Goal: Task Accomplishment & Management: Use online tool/utility

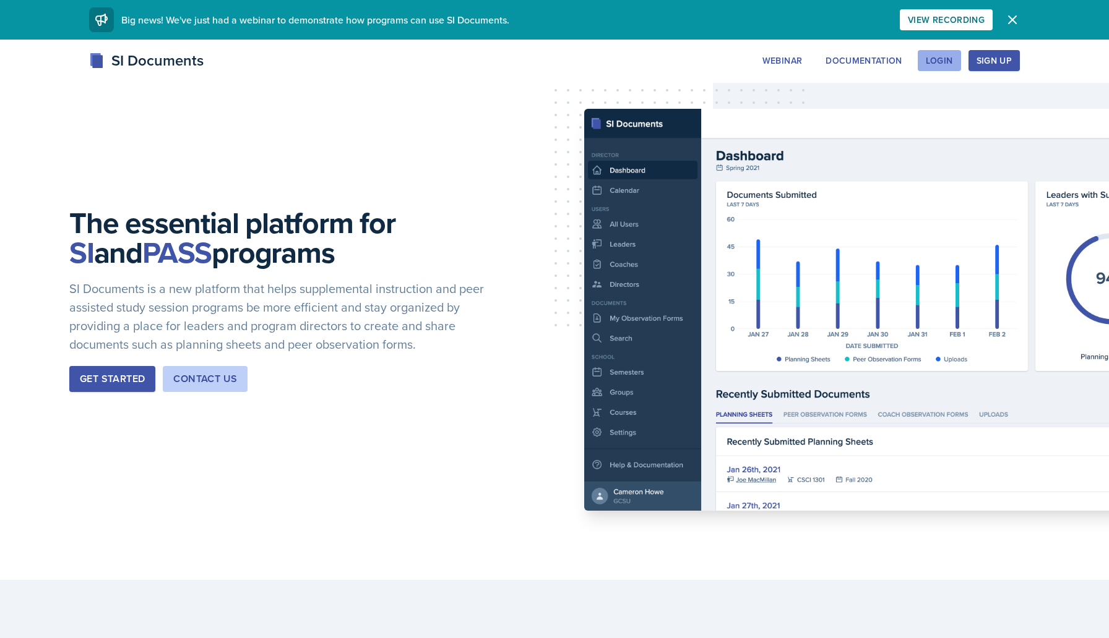
click at [947, 56] on div "Login" at bounding box center [939, 61] width 27 height 10
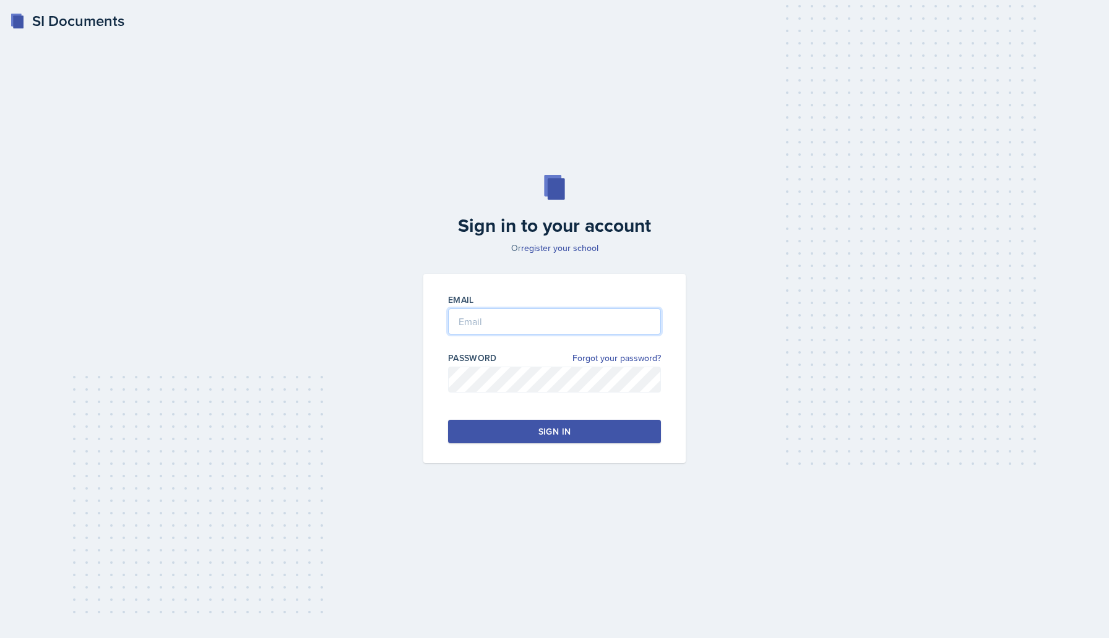
click at [535, 321] on input "email" at bounding box center [554, 322] width 213 height 26
click at [523, 424] on button "Sign in" at bounding box center [554, 432] width 213 height 24
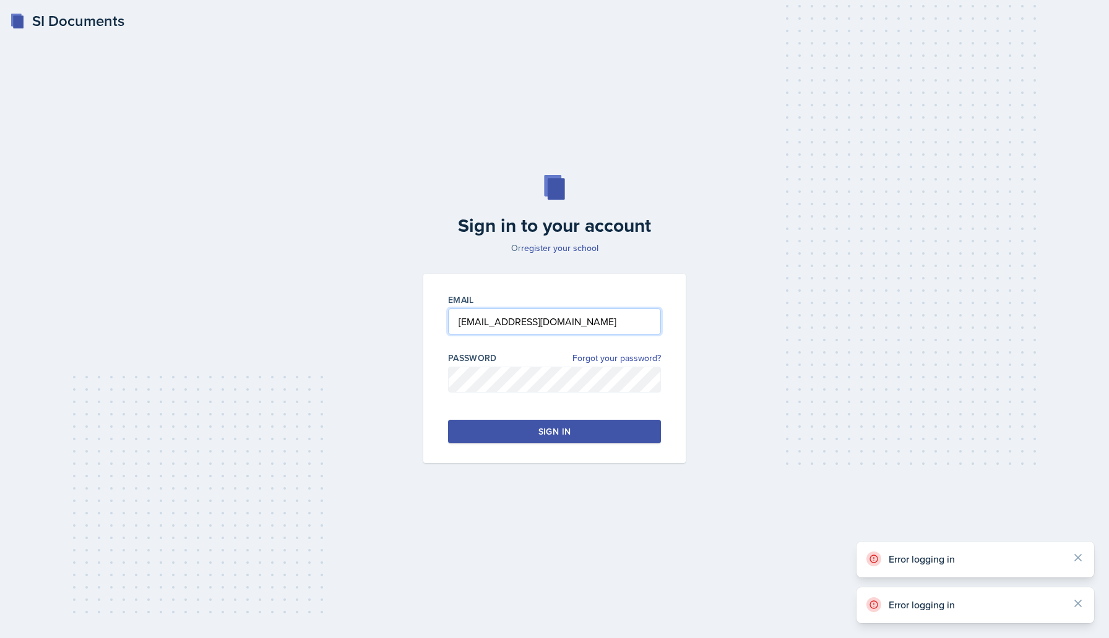
click at [548, 325] on input "[EMAIL_ADDRESS][DOMAIN_NAME]" at bounding box center [554, 322] width 213 height 26
click at [528, 432] on button "Sign in" at bounding box center [554, 432] width 213 height 24
click at [537, 319] on input "Velasquez" at bounding box center [554, 322] width 213 height 26
type input "[EMAIL_ADDRESS][DOMAIN_NAME]"
click at [533, 443] on button "Sign in" at bounding box center [554, 432] width 213 height 24
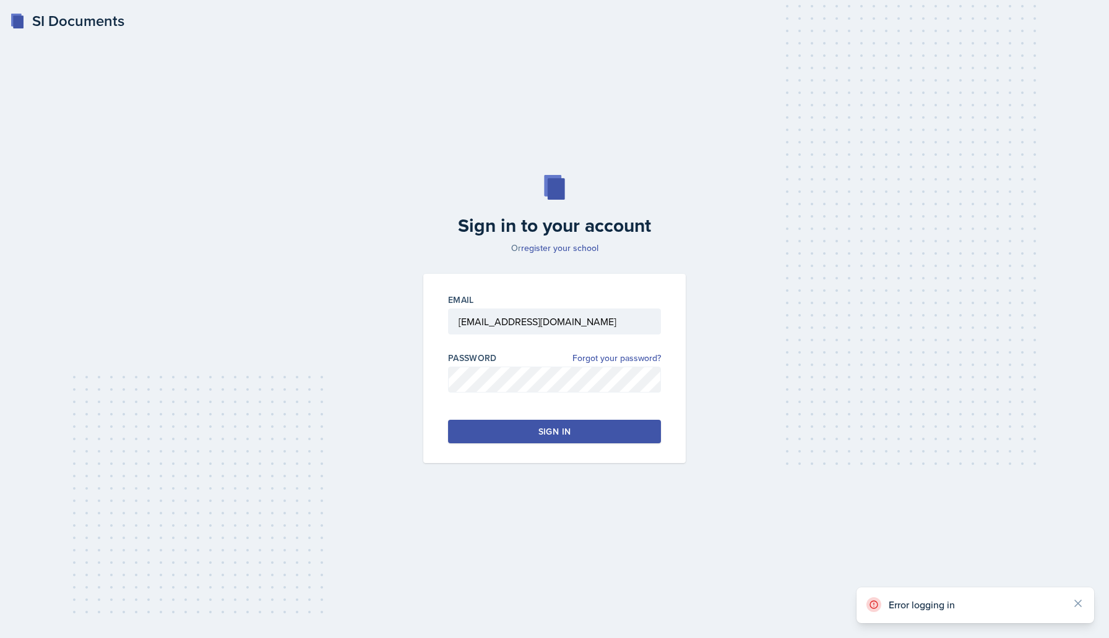
click at [533, 443] on button "Sign in" at bounding box center [554, 432] width 213 height 24
click at [567, 243] on link "register your school" at bounding box center [559, 248] width 77 height 12
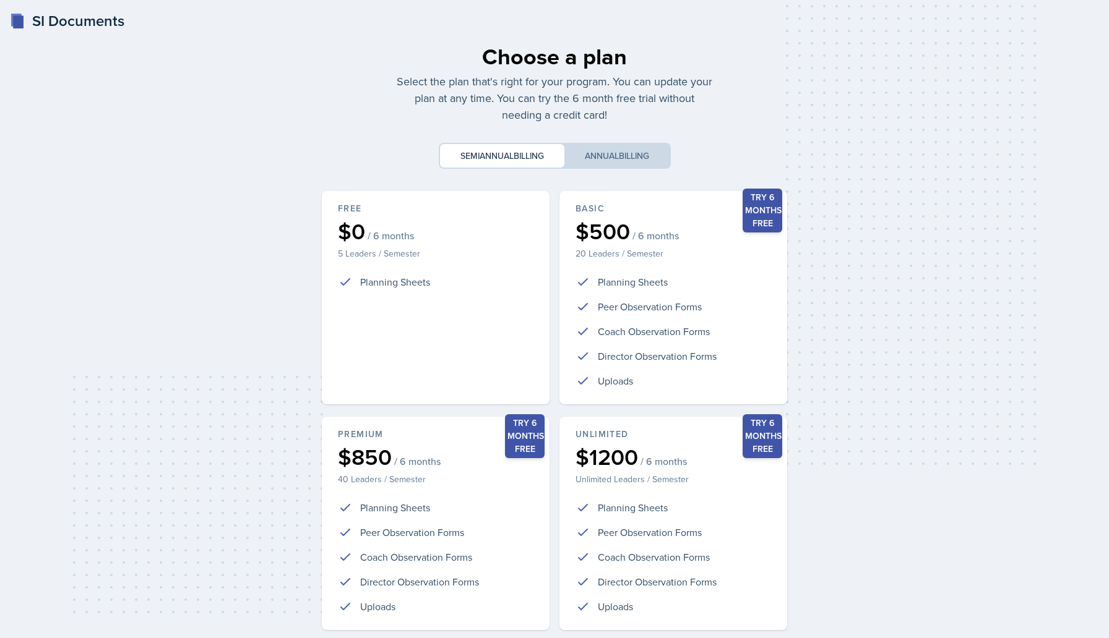
click at [587, 174] on div "Choose a plan Select the plan that's right for your program. You can update you…" at bounding box center [554, 367] width 475 height 674
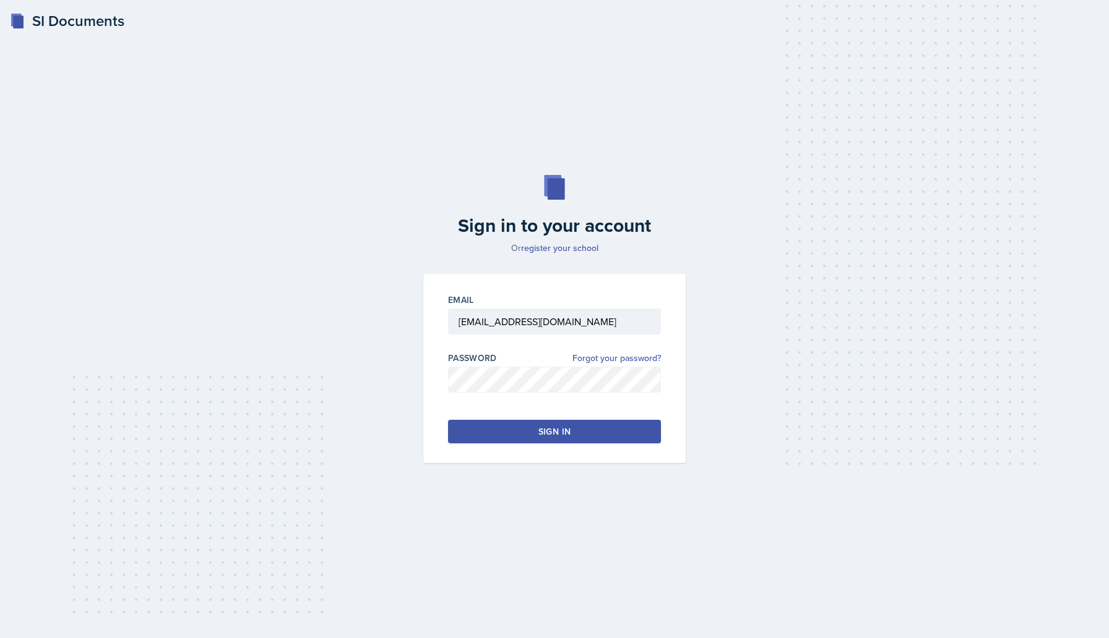
click at [531, 453] on div "Email jvelas24@students.kennesaw.edu Password Forgot your password? Sign in" at bounding box center [554, 368] width 262 height 189
click at [531, 445] on div "Email jvelas24@students.kennesaw.edu Password Forgot your password? Sign in" at bounding box center [554, 368] width 262 height 189
click at [522, 437] on button "Sign in" at bounding box center [554, 432] width 213 height 24
click at [614, 357] on link "Forgot your password?" at bounding box center [616, 358] width 88 height 13
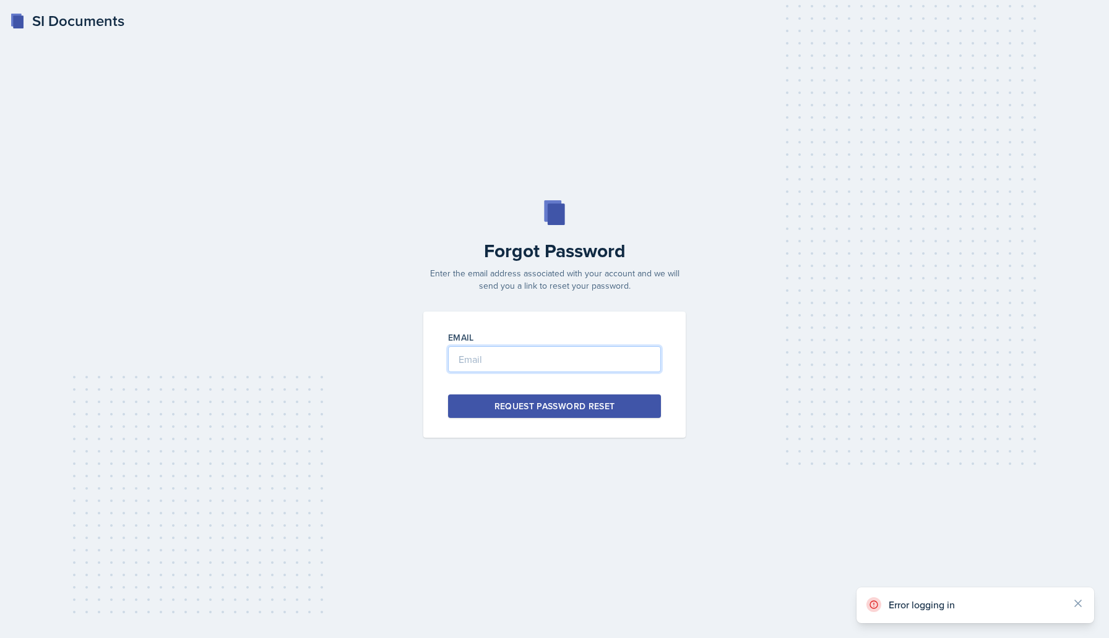
click at [609, 358] on input "email" at bounding box center [554, 359] width 213 height 26
type input "[EMAIL_ADDRESS][DOMAIN_NAME]"
click at [571, 403] on div "Request Password Reset" at bounding box center [554, 406] width 121 height 12
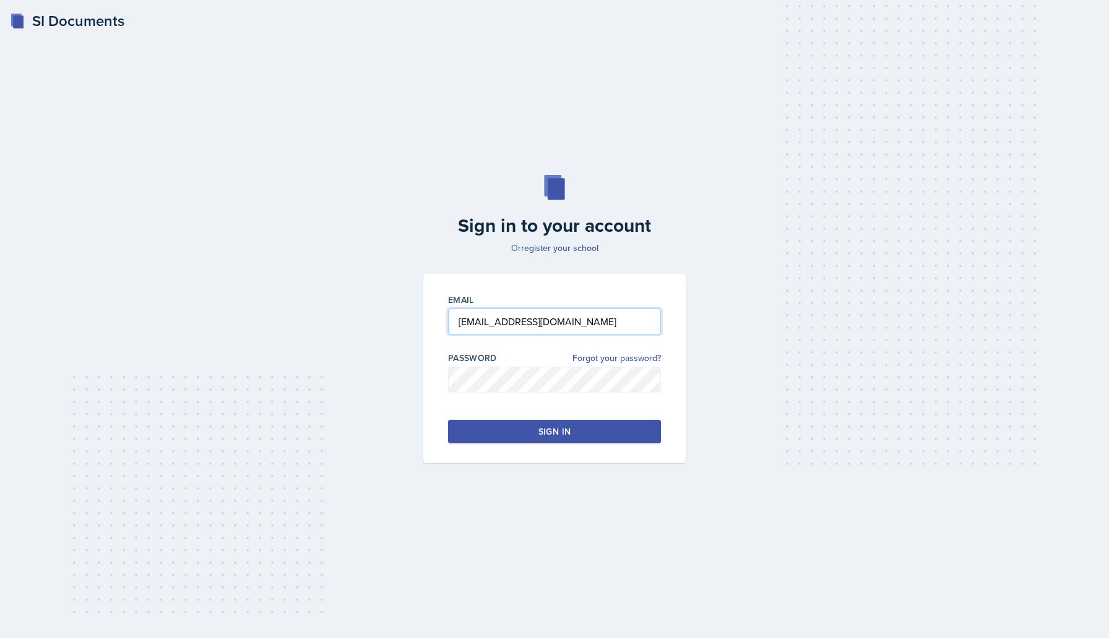
click at [638, 322] on input "[EMAIL_ADDRESS][DOMAIN_NAME]" at bounding box center [554, 322] width 213 height 26
click at [653, 288] on div "Email jvelas24@students.kennesaw.edu Password Forgot your password? Sign in" at bounding box center [554, 368] width 262 height 189
click at [559, 427] on div "Sign in" at bounding box center [554, 432] width 32 height 12
type input "[EMAIL_ADDRESS][DOMAIN_NAME]"
click at [546, 441] on button "Sign in" at bounding box center [554, 432] width 213 height 24
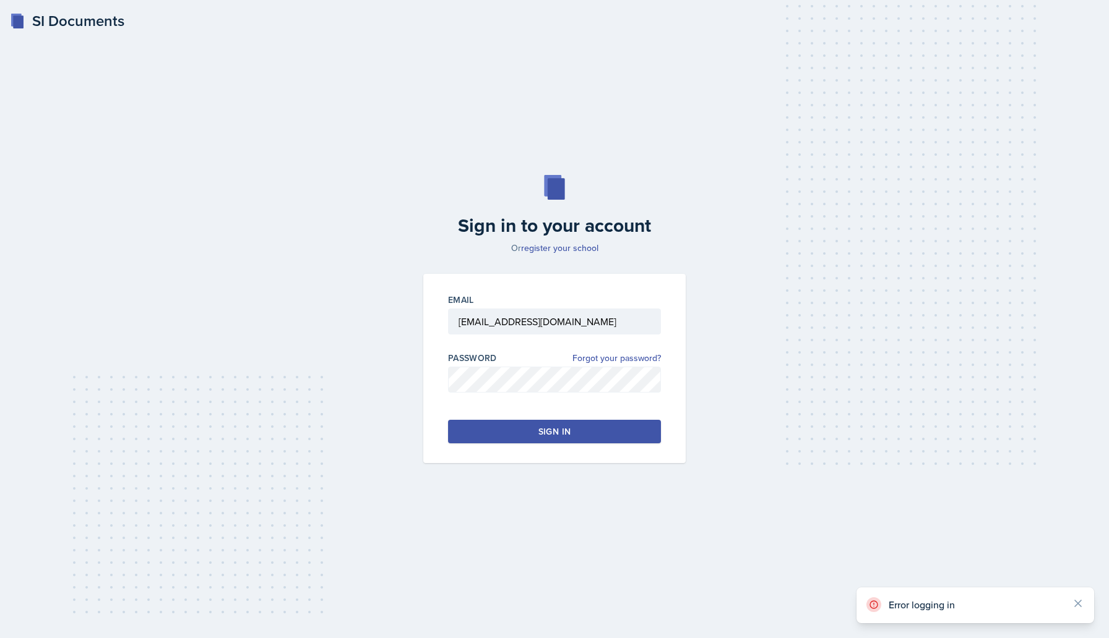
click at [546, 441] on button "Sign in" at bounding box center [554, 432] width 213 height 24
click at [927, 554] on p "Error logging in" at bounding box center [974, 559] width 173 height 12
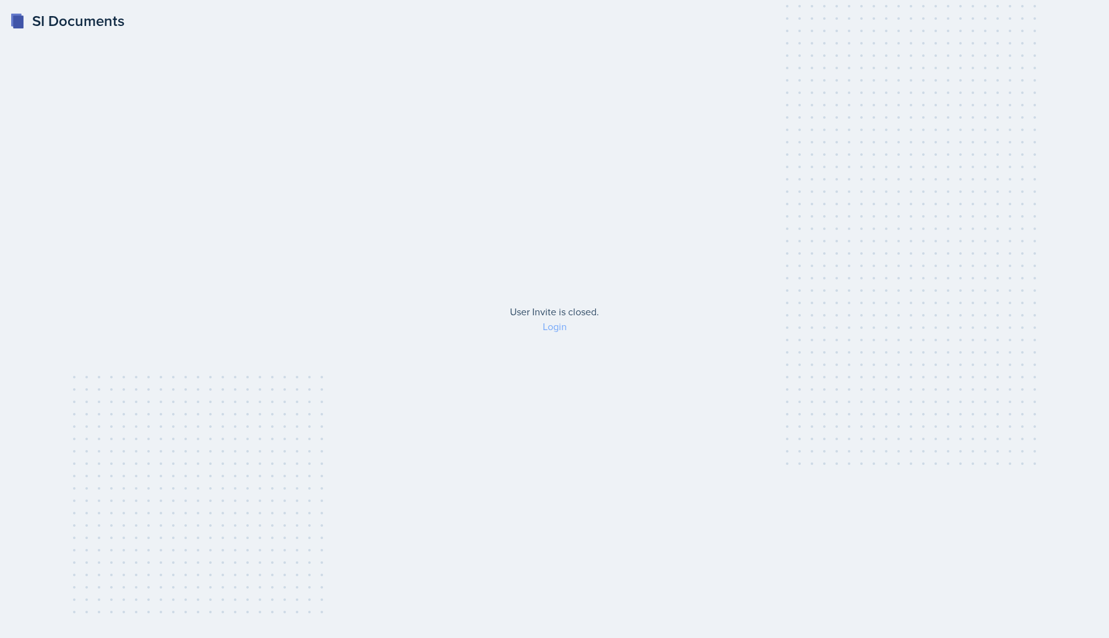
click at [548, 326] on link "Login" at bounding box center [555, 327] width 24 height 14
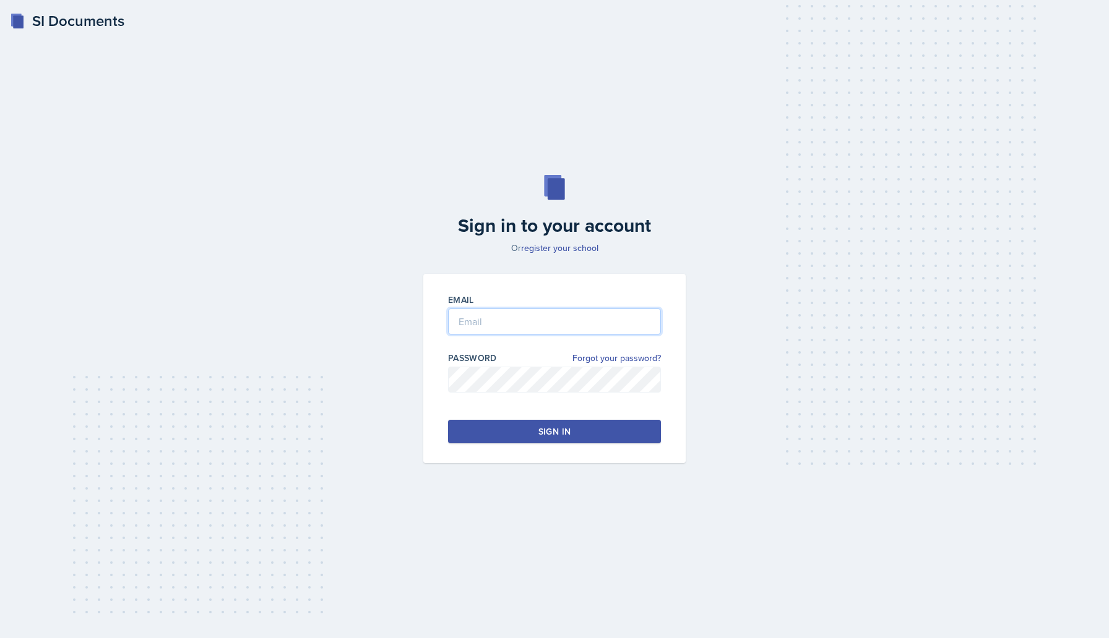
click at [553, 324] on input "email" at bounding box center [554, 322] width 213 height 26
type input "[EMAIL_ADDRESS][DOMAIN_NAME]"
click at [559, 439] on button "Sign in" at bounding box center [554, 432] width 213 height 24
click at [558, 435] on div "Sign in" at bounding box center [554, 432] width 32 height 12
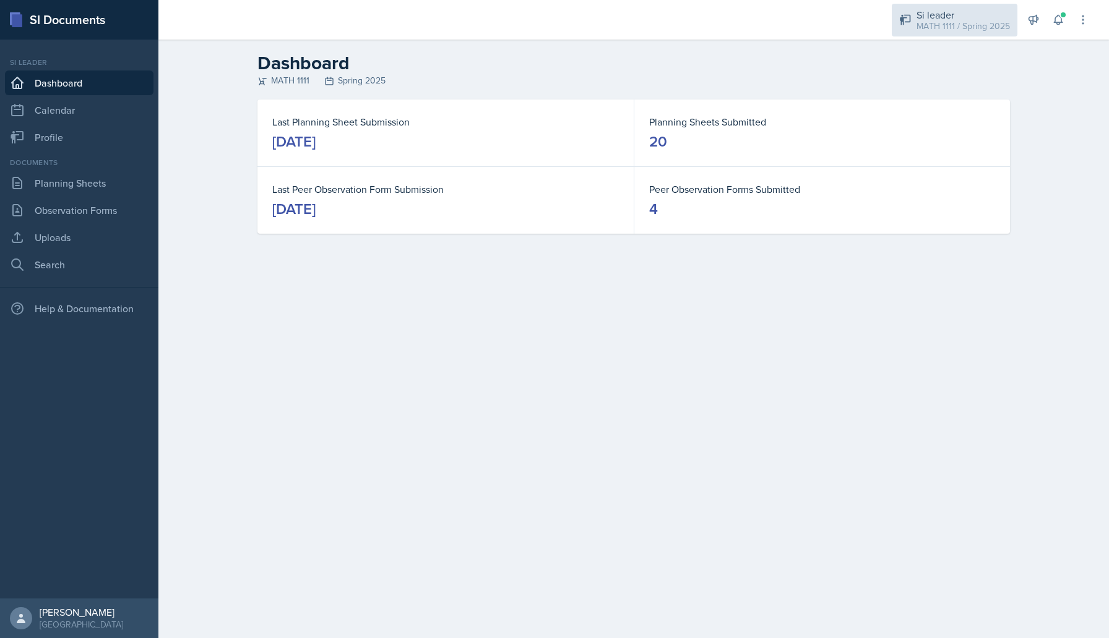
click at [928, 21] on div "MATH 1111 / Spring 2025" at bounding box center [962, 26] width 93 height 13
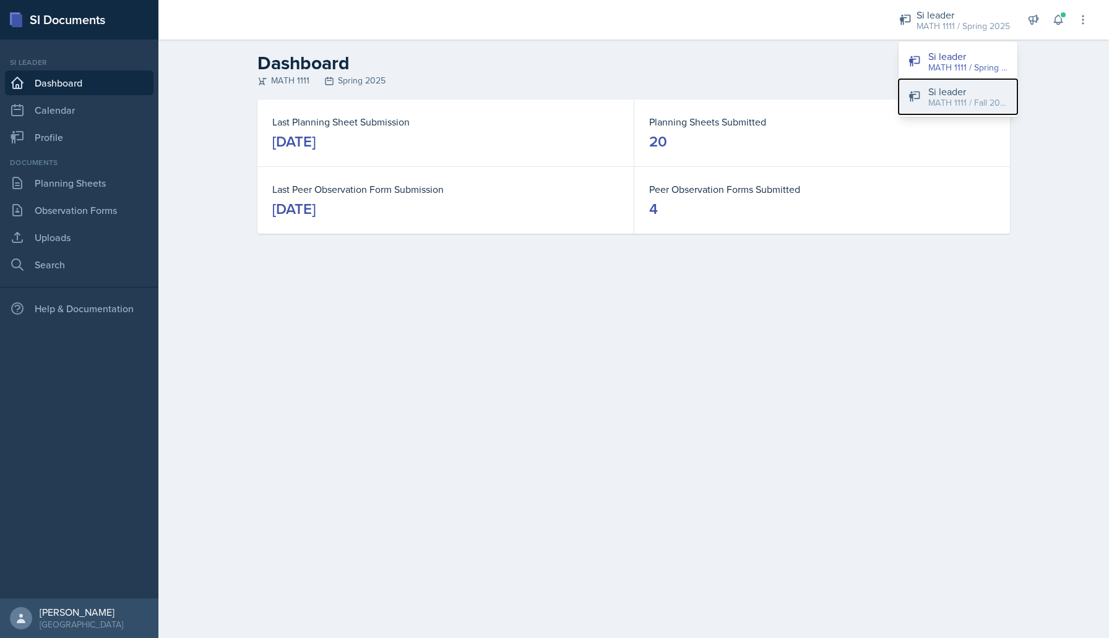
click at [937, 97] on div "MATH 1111 / Fall 2025" at bounding box center [967, 103] width 79 height 13
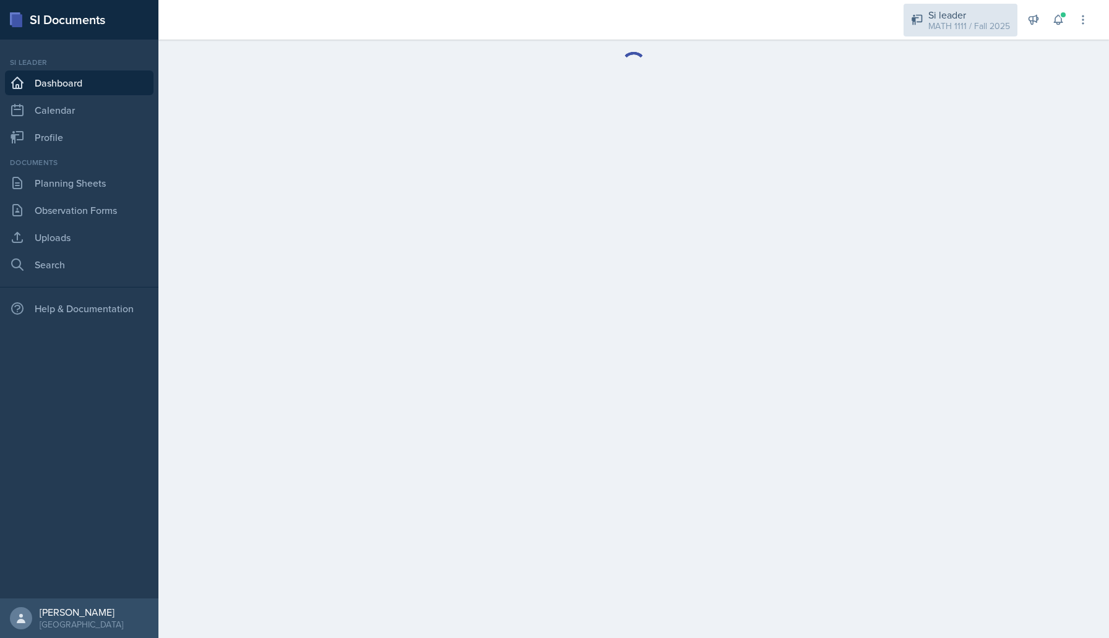
click at [982, 14] on div "Si leader" at bounding box center [969, 14] width 82 height 15
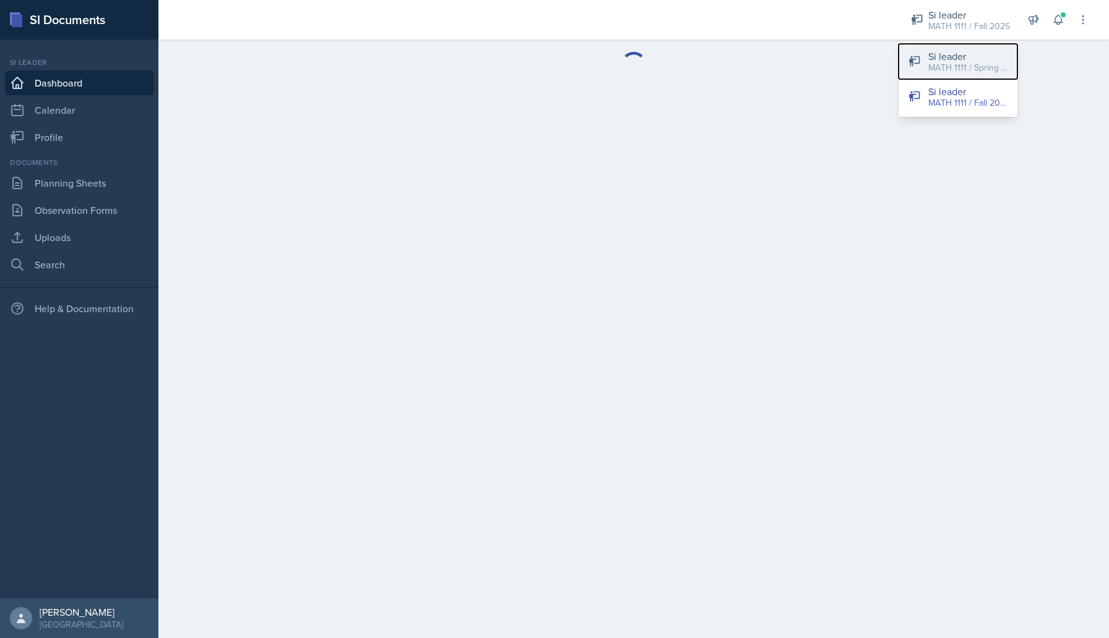
click at [973, 64] on div "MATH 1111 / Spring 2025" at bounding box center [967, 67] width 79 height 13
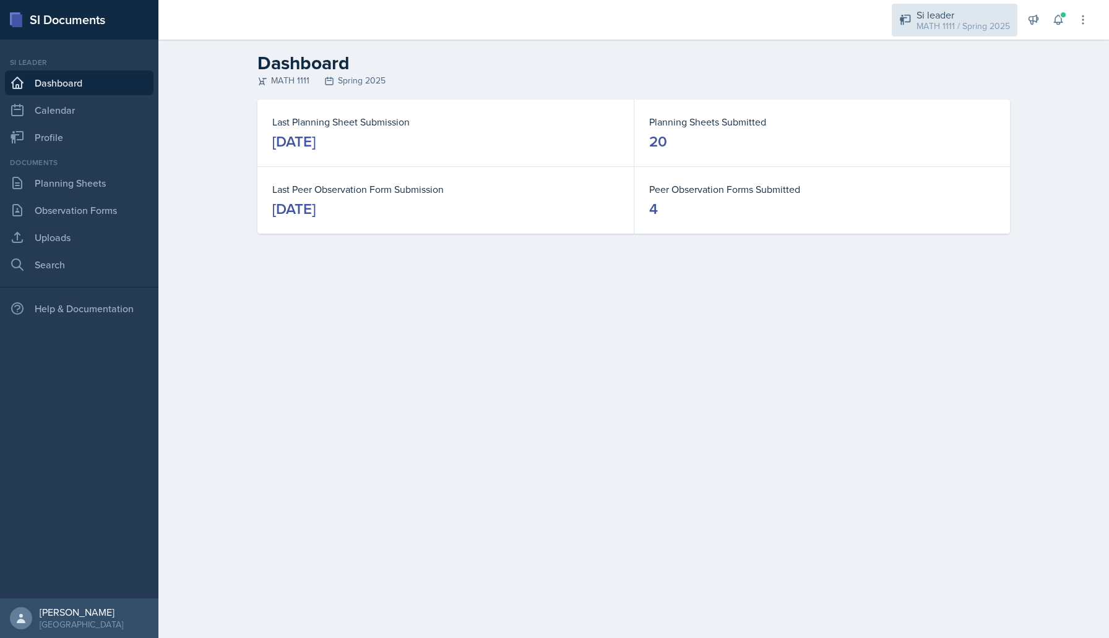
click at [974, 30] on div "MATH 1111 / Spring 2025" at bounding box center [962, 26] width 93 height 13
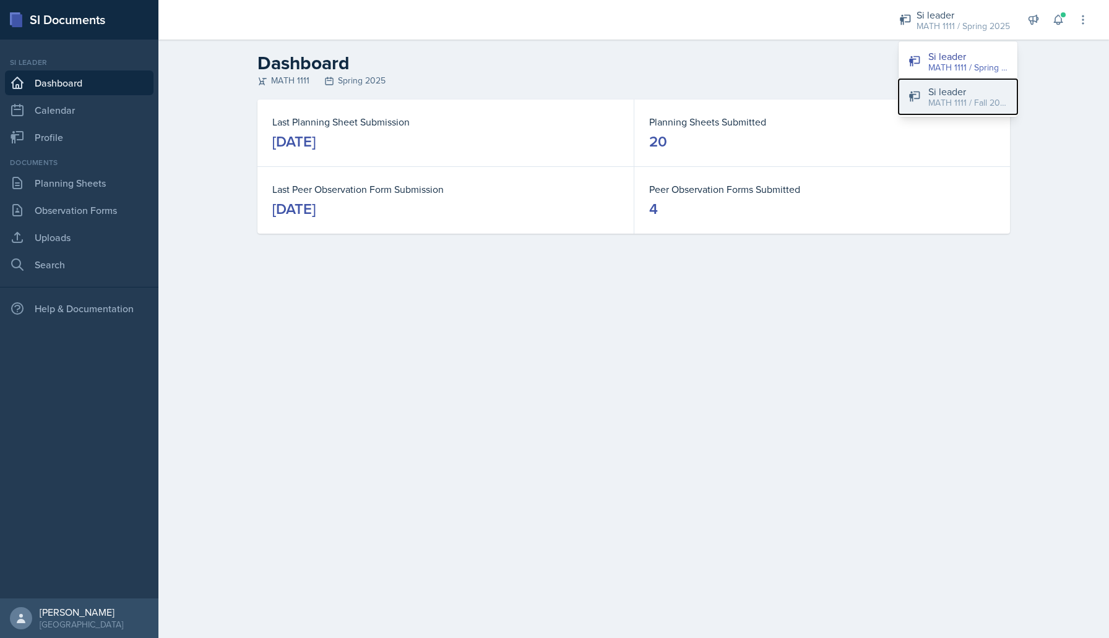
click at [960, 90] on div "Si leader" at bounding box center [967, 91] width 79 height 15
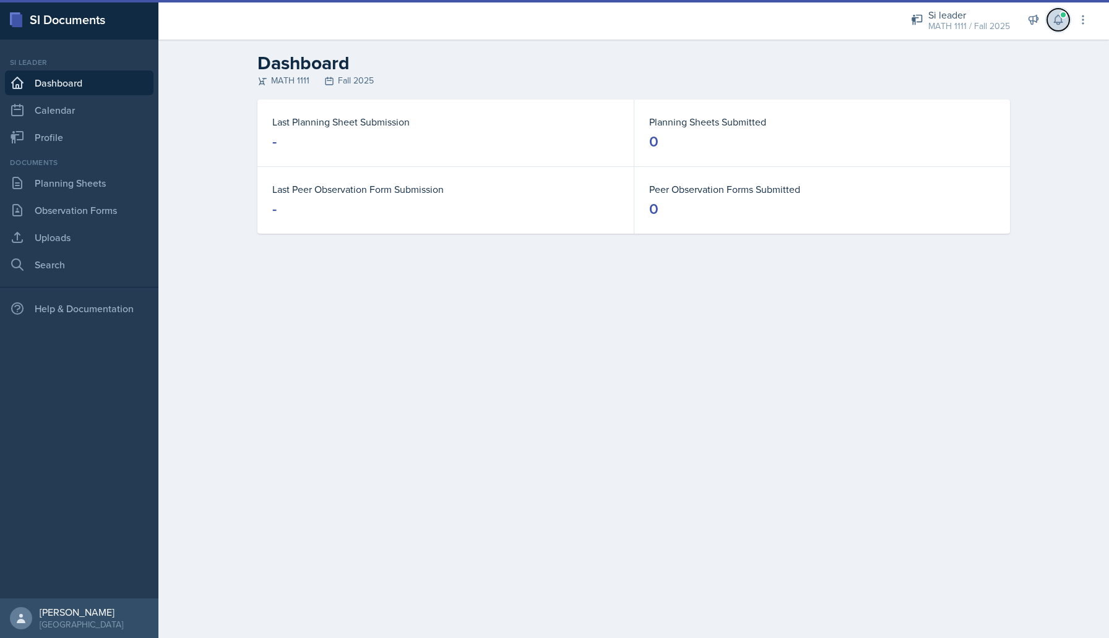
click at [1052, 22] on icon at bounding box center [1058, 20] width 12 height 12
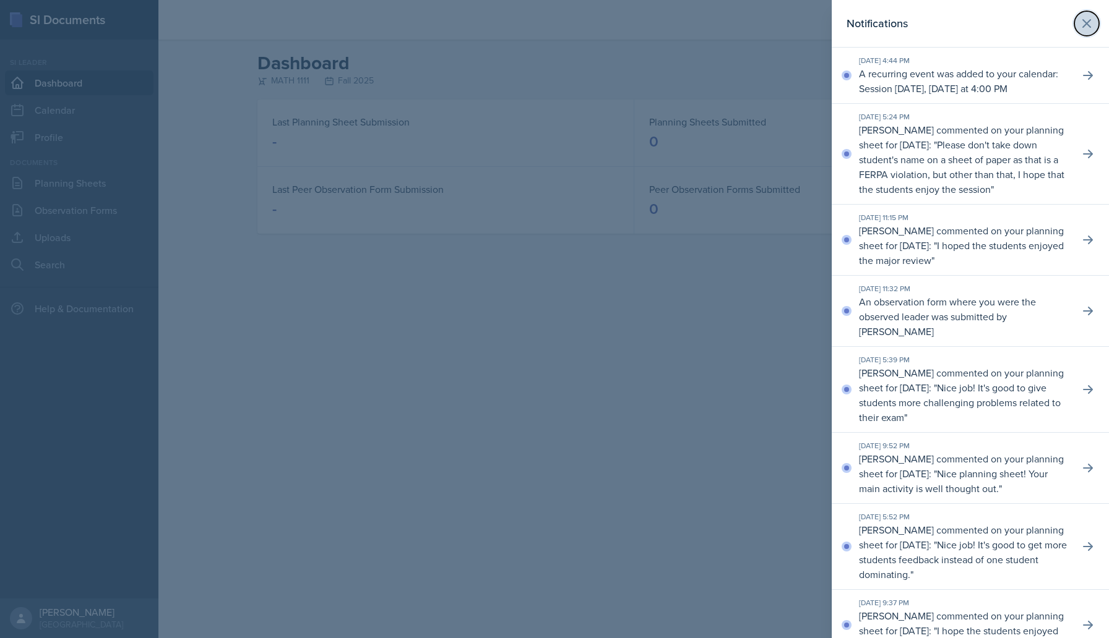
click at [1093, 25] on icon at bounding box center [1086, 23] width 15 height 15
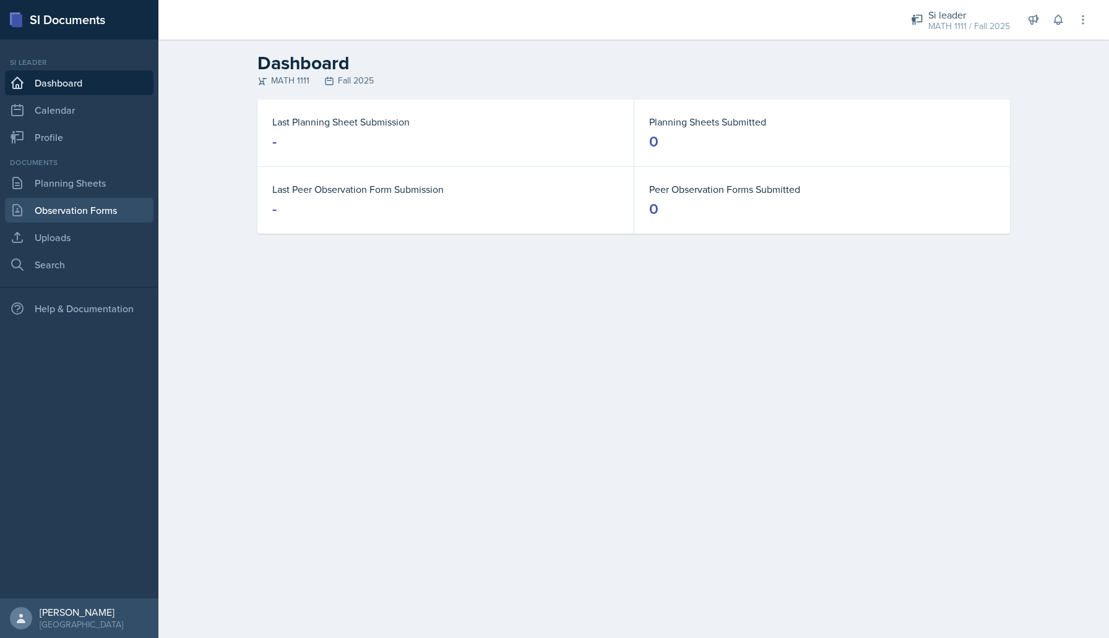
click at [77, 204] on link "Observation Forms" at bounding box center [79, 210] width 148 height 25
